Goal: Transaction & Acquisition: Purchase product/service

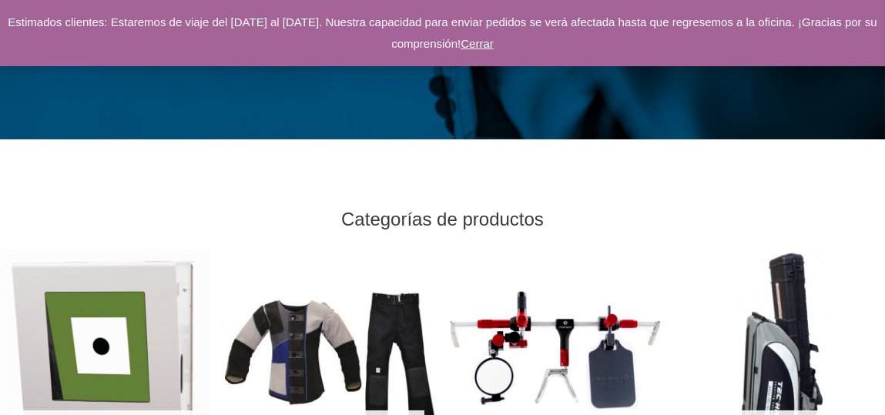
scroll to position [385, 0]
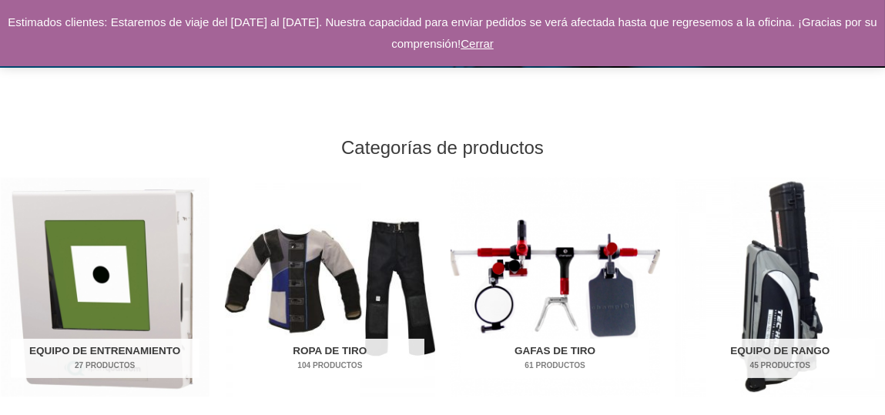
click at [561, 295] on img "Visita la categoría de productos Gafas de tiro" at bounding box center [555, 287] width 209 height 219
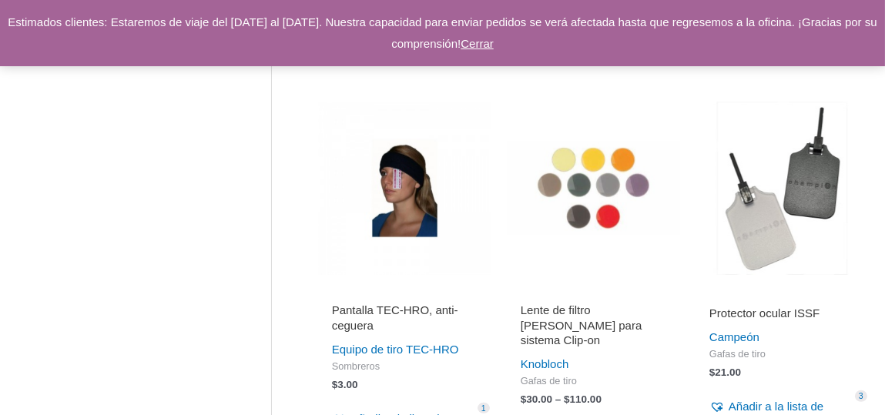
scroll to position [1232, 0]
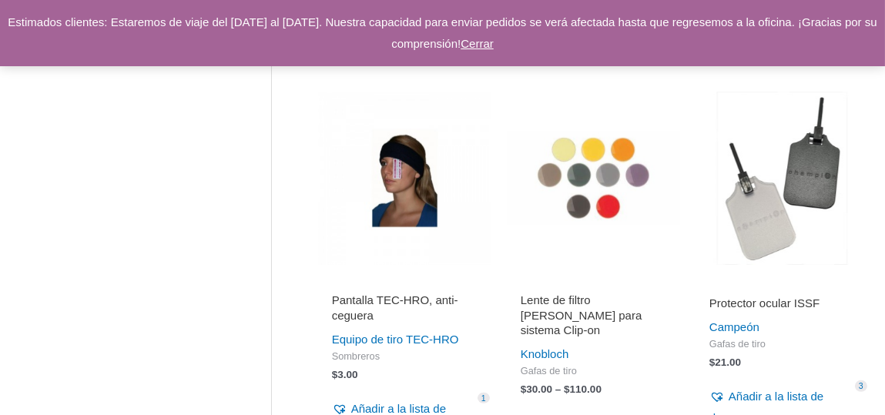
click at [592, 166] on img at bounding box center [593, 178] width 173 height 173
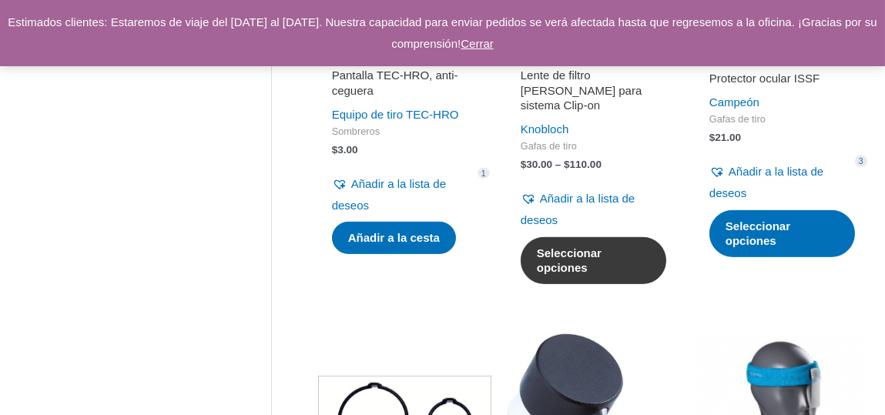
scroll to position [1463, 0]
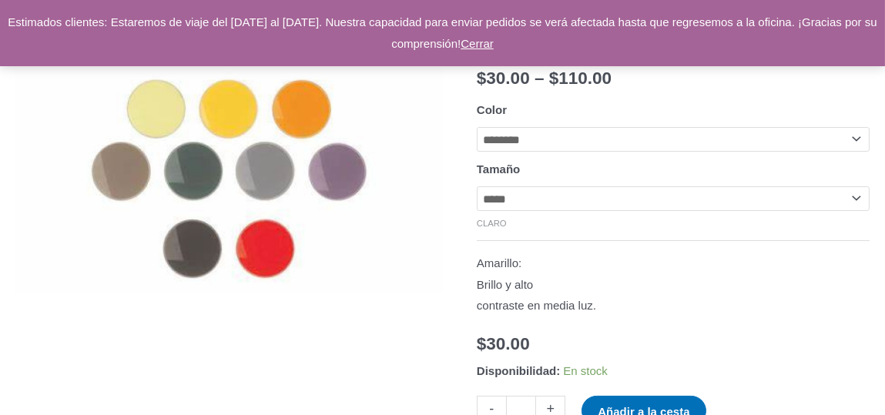
scroll to position [231, 0]
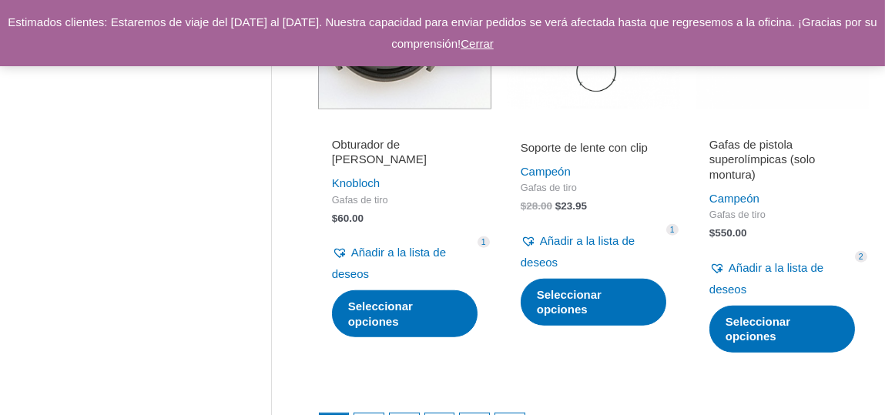
scroll to position [2388, 0]
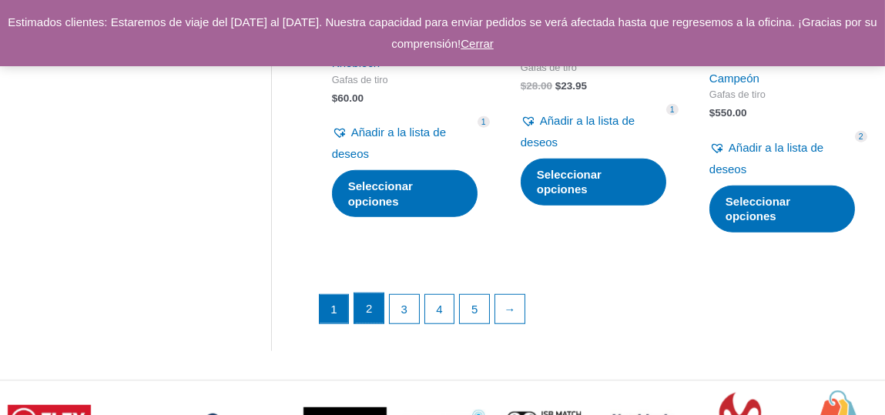
click at [366, 302] on font "2" at bounding box center [369, 308] width 6 height 13
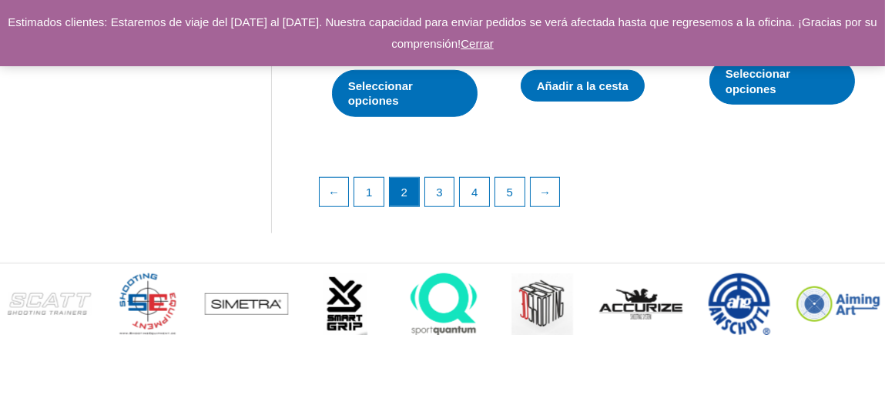
scroll to position [2465, 0]
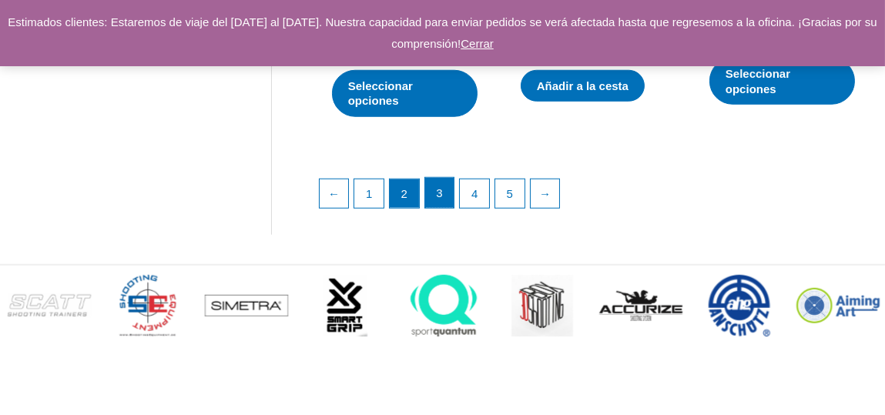
click at [441, 197] on font "3" at bounding box center [439, 192] width 6 height 13
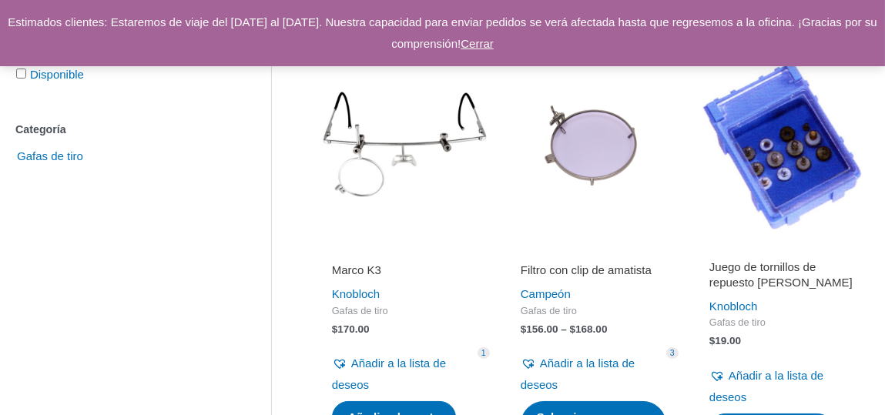
scroll to position [385, 0]
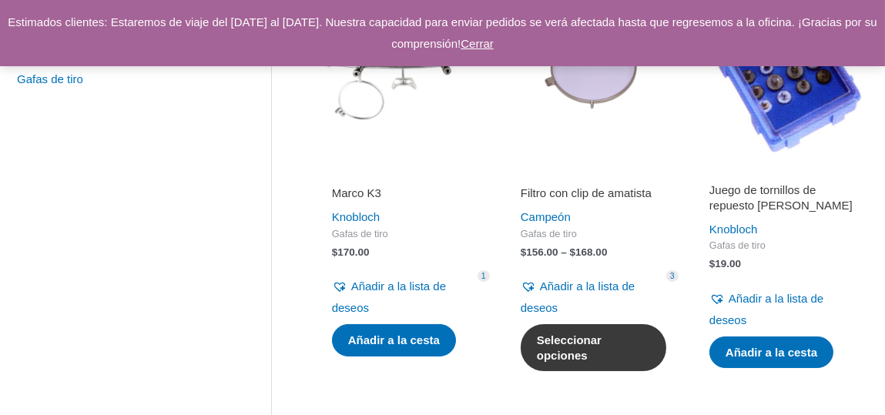
click at [576, 356] on font "Seleccionar opciones" at bounding box center [569, 347] width 65 height 28
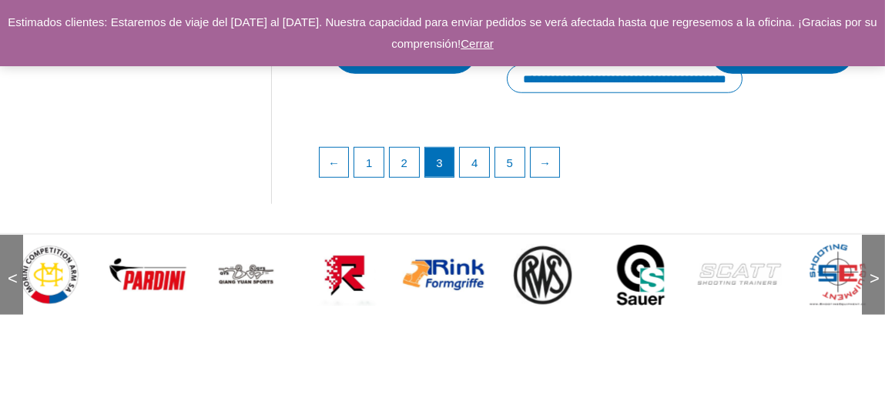
scroll to position [2542, 0]
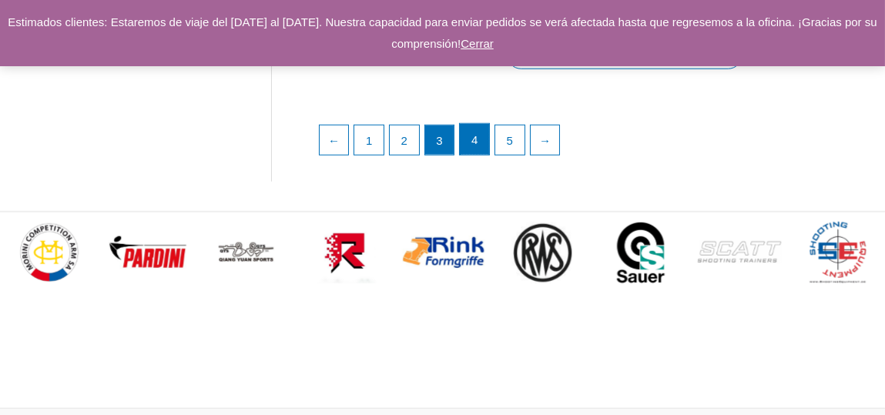
click at [472, 133] on font "4" at bounding box center [474, 139] width 6 height 13
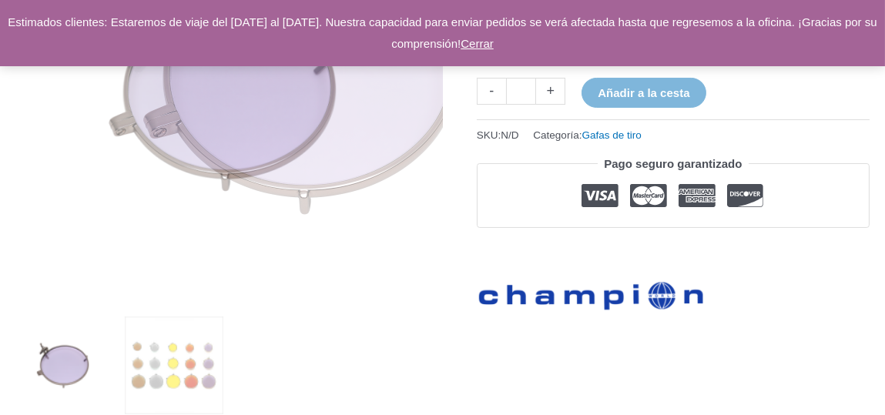
scroll to position [308, 0]
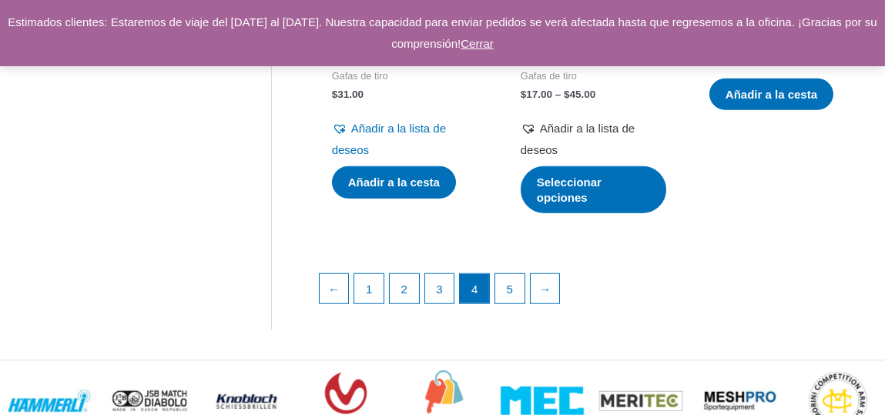
scroll to position [2388, 0]
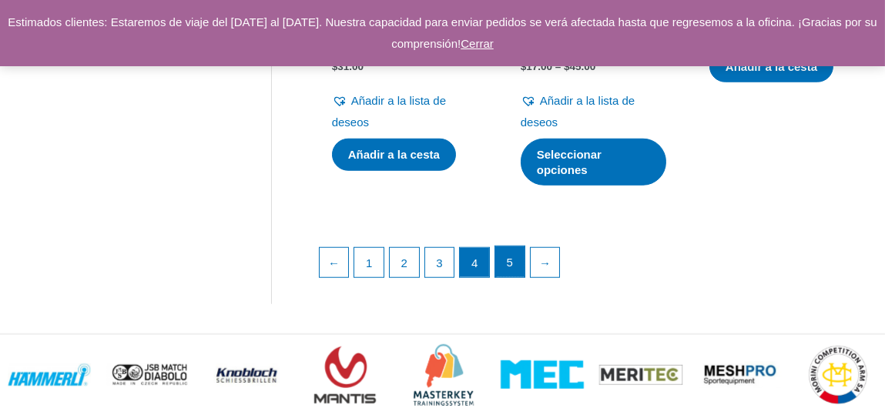
click at [510, 261] on link "5" at bounding box center [509, 261] width 29 height 31
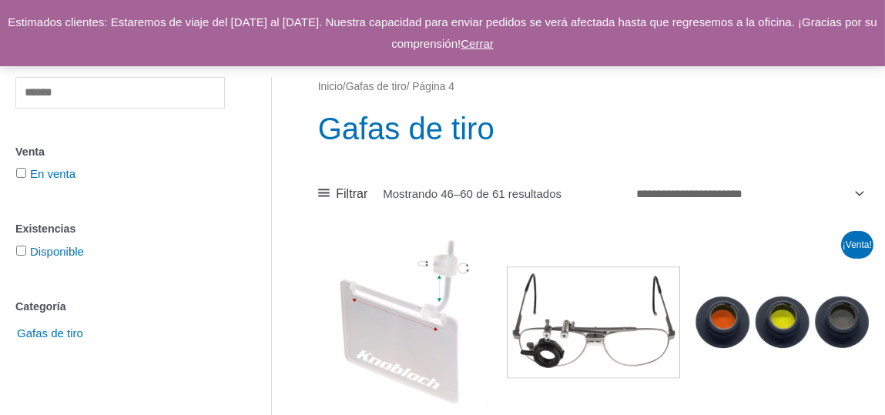
scroll to position [154, 0]
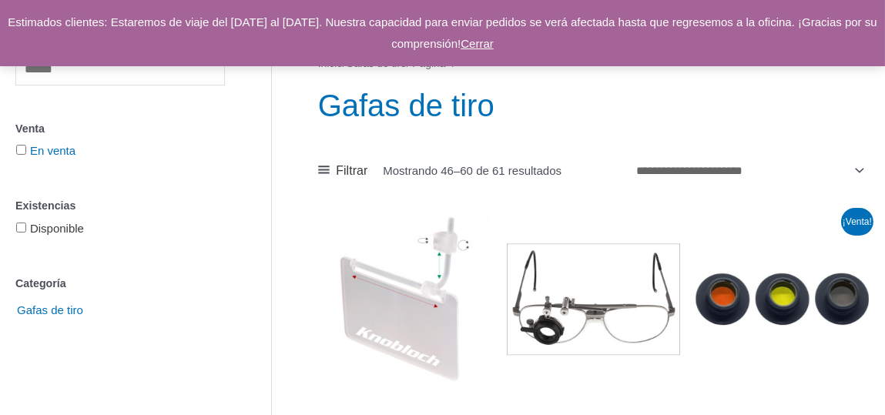
click at [79, 233] on font "Disponible" at bounding box center [57, 228] width 54 height 13
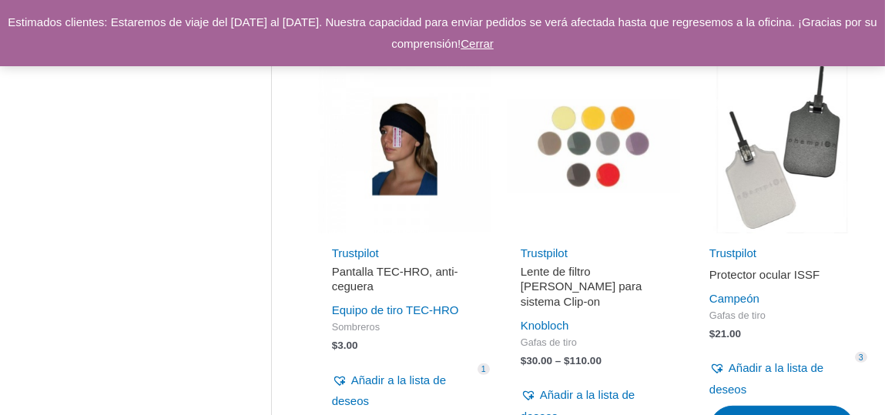
scroll to position [1155, 0]
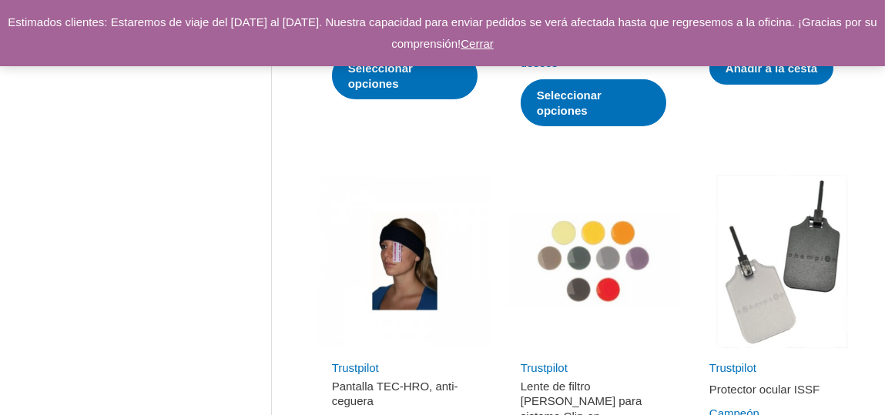
click at [404, 266] on img at bounding box center [404, 261] width 173 height 173
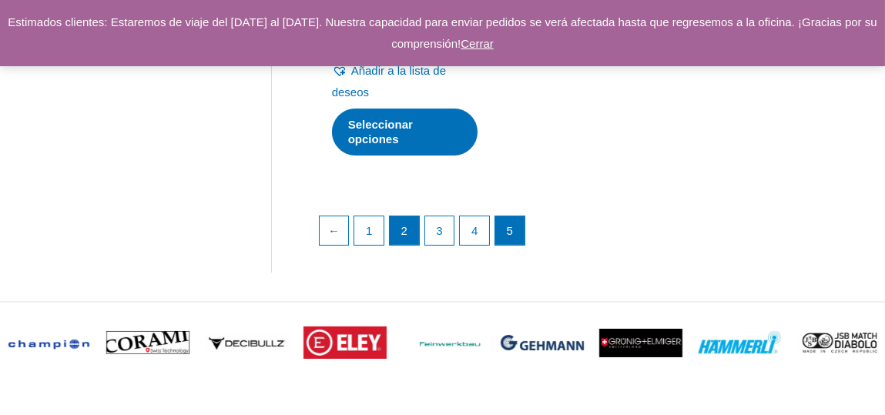
scroll to position [616, 0]
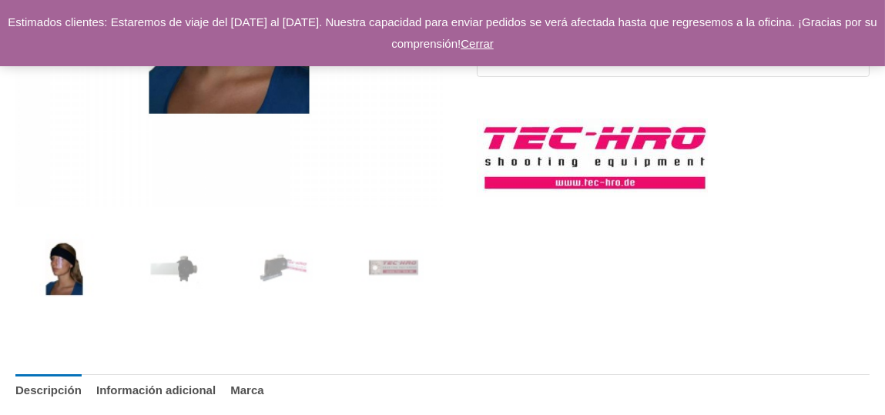
scroll to position [539, 0]
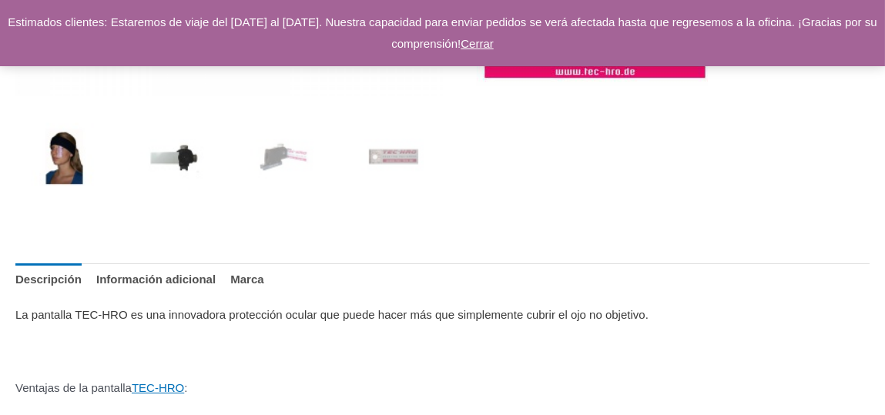
click at [192, 156] on img at bounding box center [174, 157] width 98 height 98
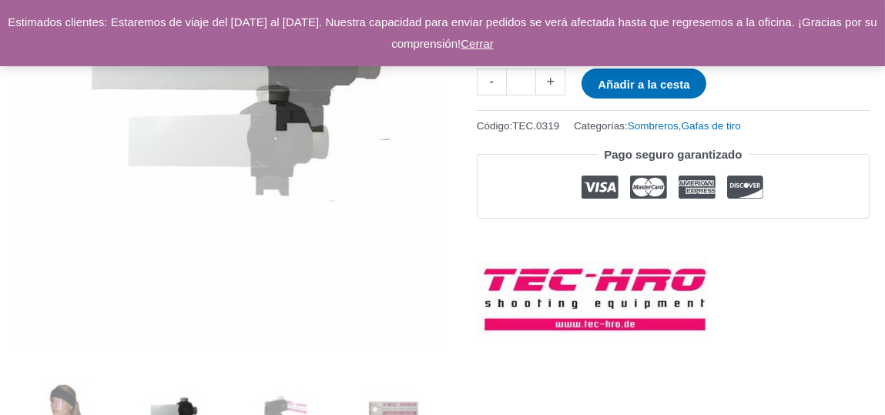
scroll to position [385, 0]
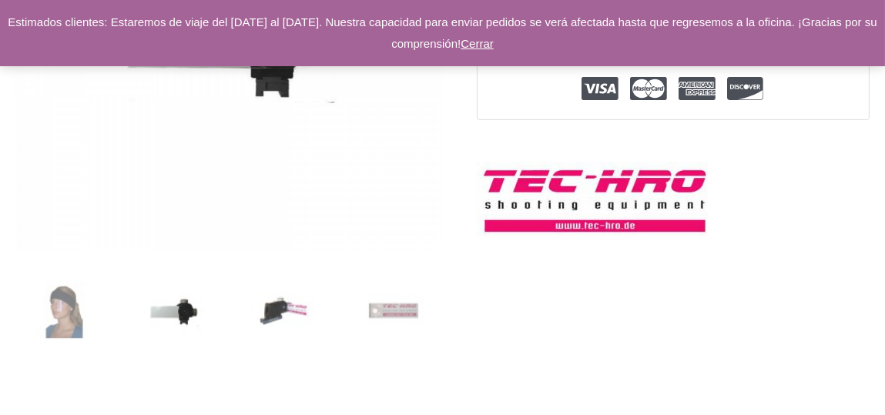
click at [287, 308] on img at bounding box center [284, 311] width 98 height 98
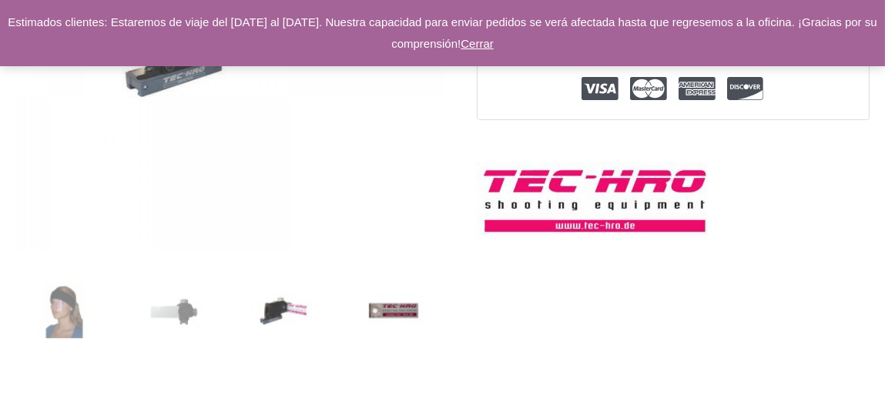
click at [404, 316] on img at bounding box center [393, 311] width 98 height 98
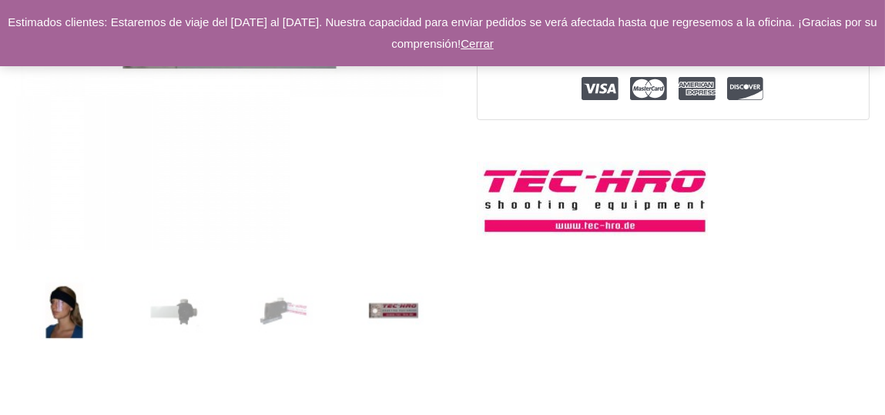
click at [67, 312] on img at bounding box center [64, 311] width 98 height 98
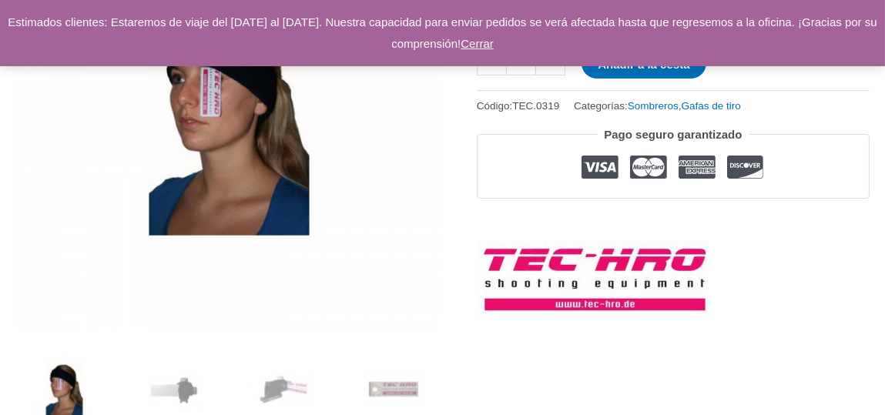
scroll to position [308, 0]
